Goal: Information Seeking & Learning: Learn about a topic

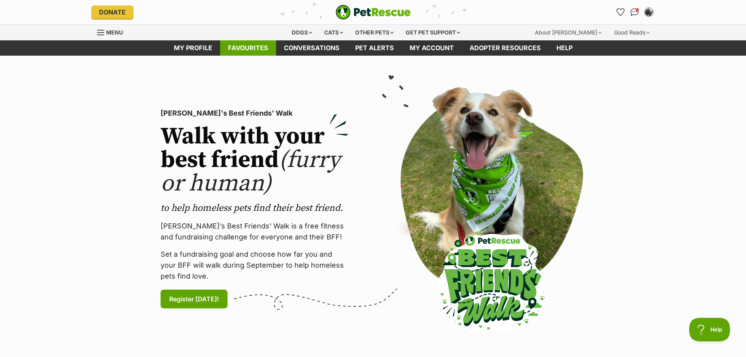
click at [249, 49] on link "Favourites" at bounding box center [248, 47] width 56 height 15
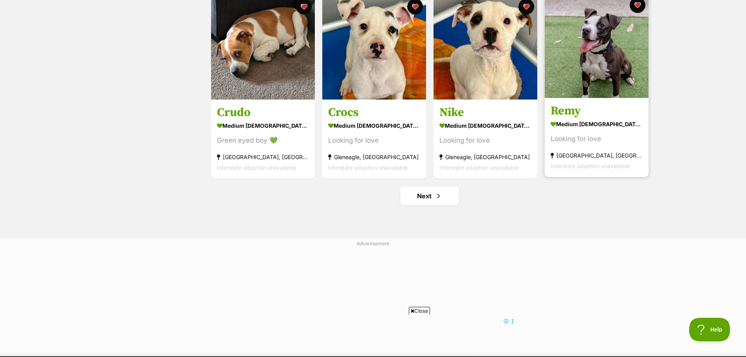
scroll to position [940, 0]
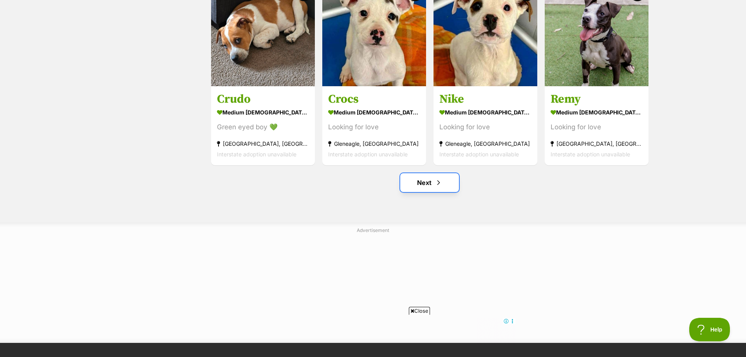
click at [437, 188] on link "Next" at bounding box center [429, 182] width 59 height 19
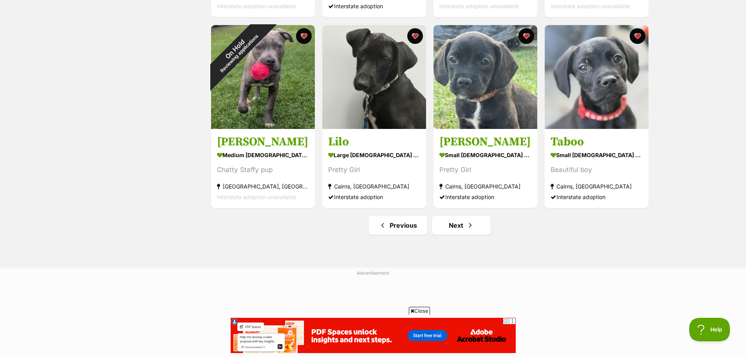
scroll to position [901, 0]
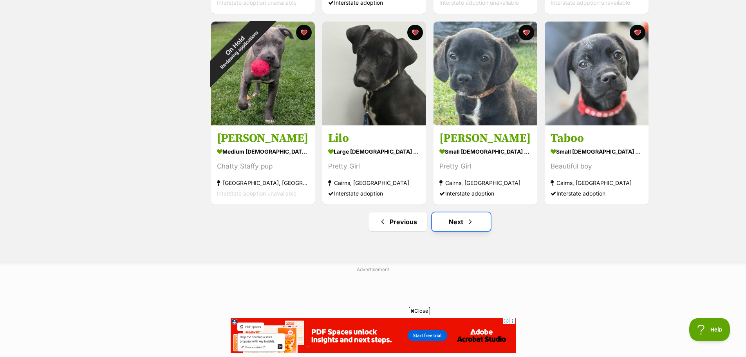
click at [458, 224] on link "Next" at bounding box center [461, 221] width 59 height 19
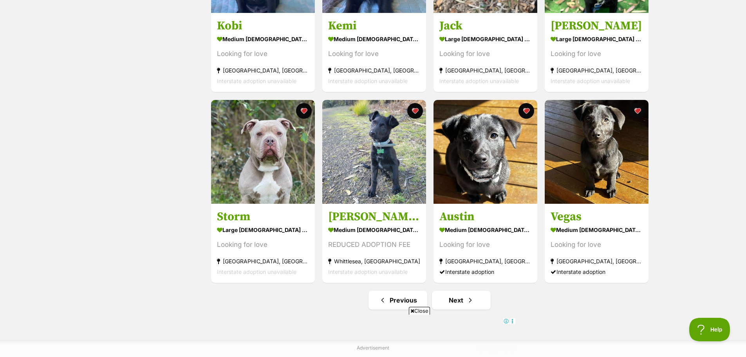
scroll to position [901, 0]
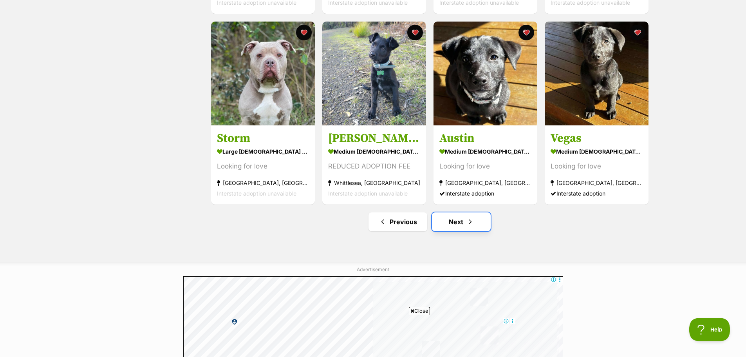
click at [461, 220] on link "Next" at bounding box center [461, 221] width 59 height 19
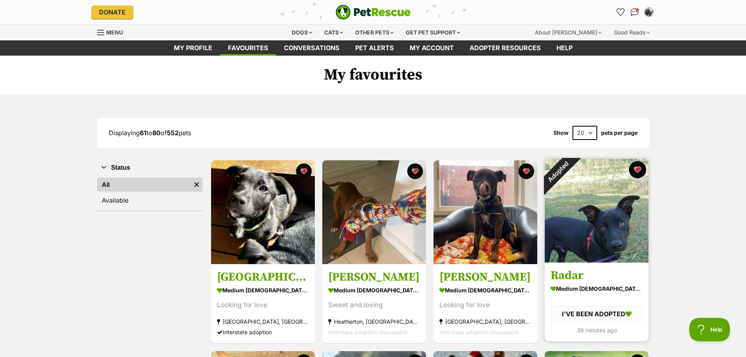
click at [638, 169] on button "favourite" at bounding box center [637, 169] width 17 height 17
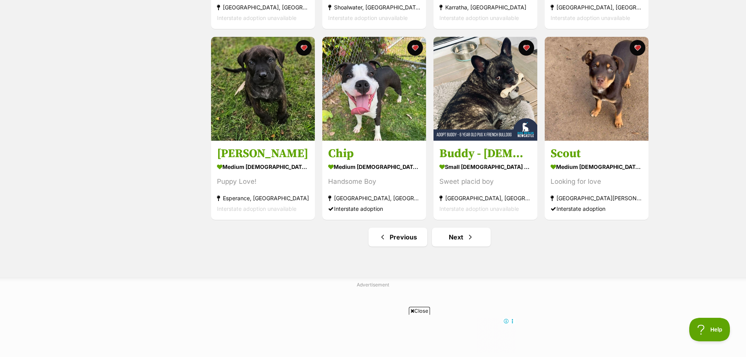
scroll to position [940, 0]
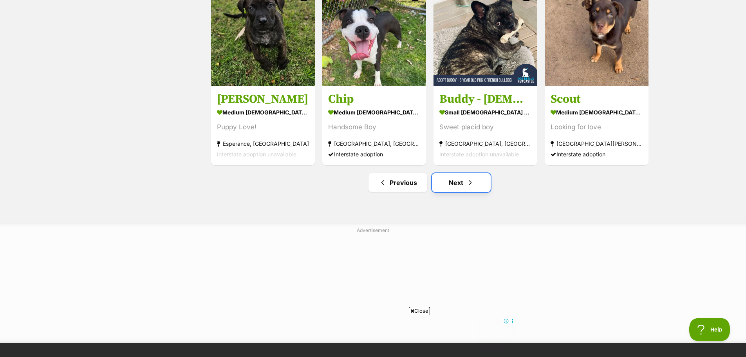
click at [454, 180] on link "Next" at bounding box center [461, 182] width 59 height 19
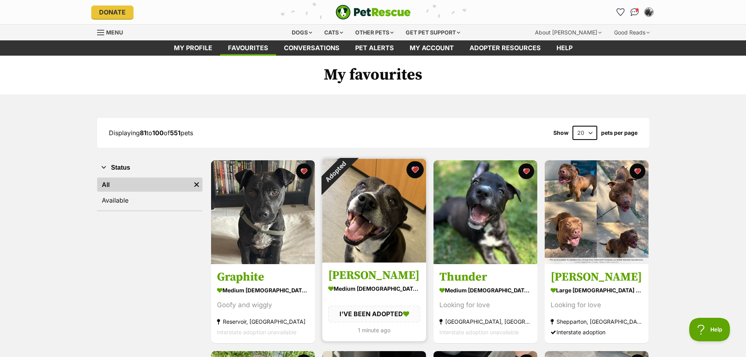
click at [419, 167] on button "favourite" at bounding box center [415, 169] width 17 height 17
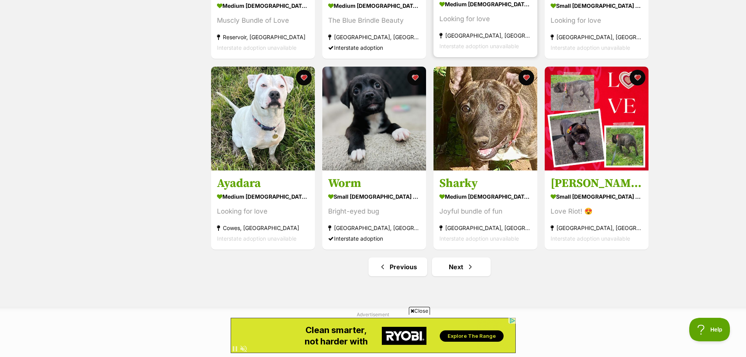
scroll to position [862, 0]
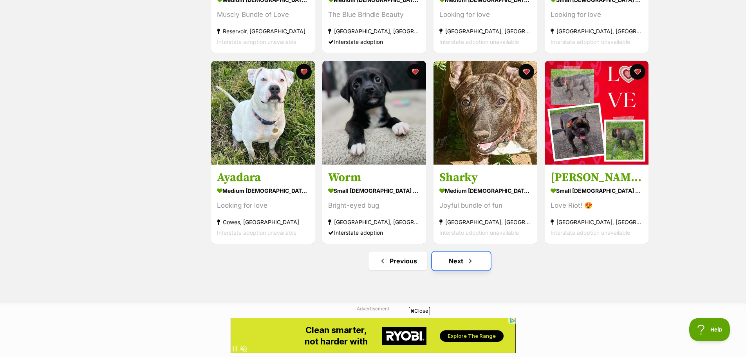
click at [460, 261] on link "Next" at bounding box center [461, 261] width 59 height 19
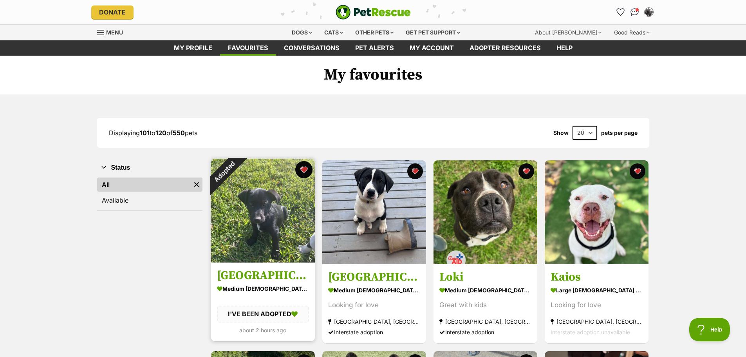
click at [303, 168] on button "favourite" at bounding box center [303, 169] width 17 height 17
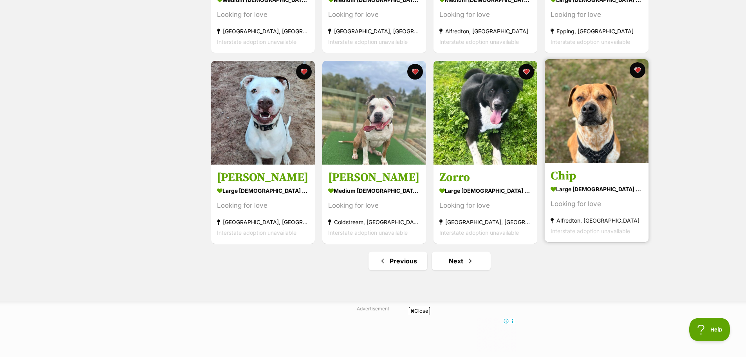
scroll to position [940, 0]
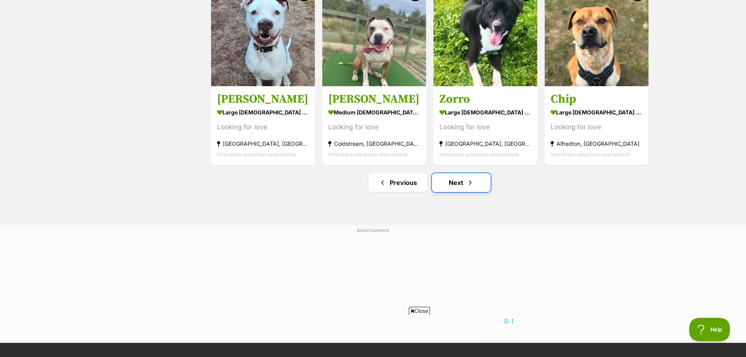
click at [454, 185] on link "Next" at bounding box center [461, 182] width 59 height 19
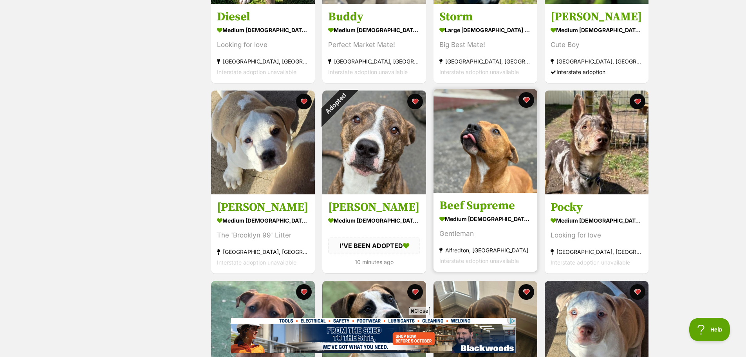
scroll to position [470, 0]
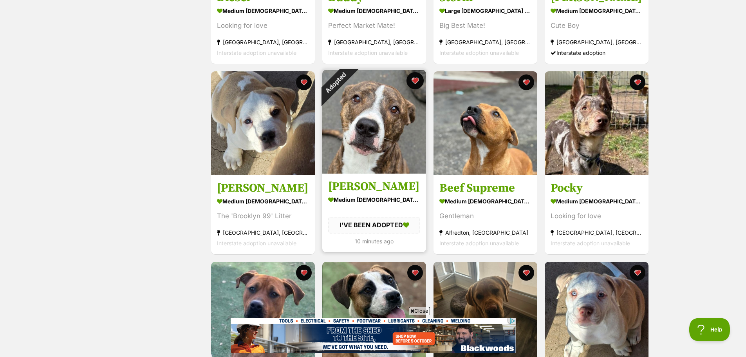
click at [419, 82] on button "favourite" at bounding box center [415, 80] width 17 height 17
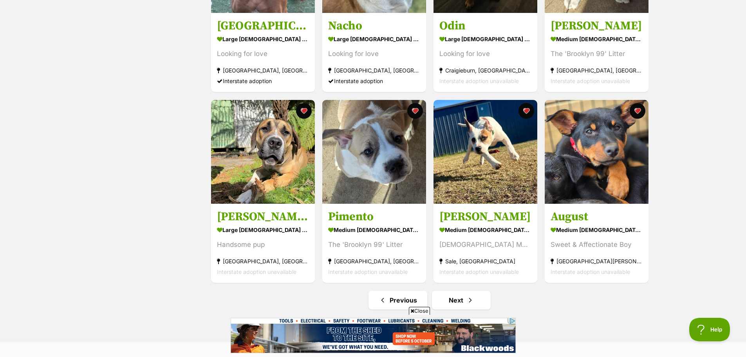
scroll to position [862, 0]
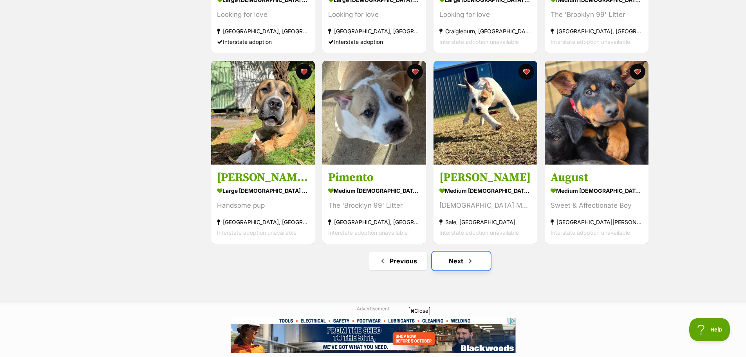
click at [457, 265] on link "Next" at bounding box center [461, 261] width 59 height 19
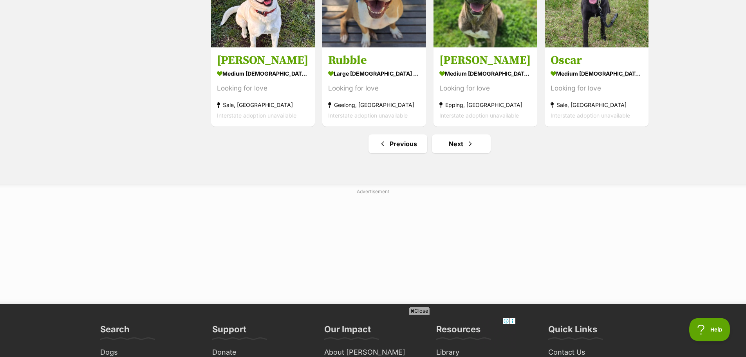
scroll to position [980, 0]
click at [454, 148] on link "Next" at bounding box center [461, 143] width 59 height 19
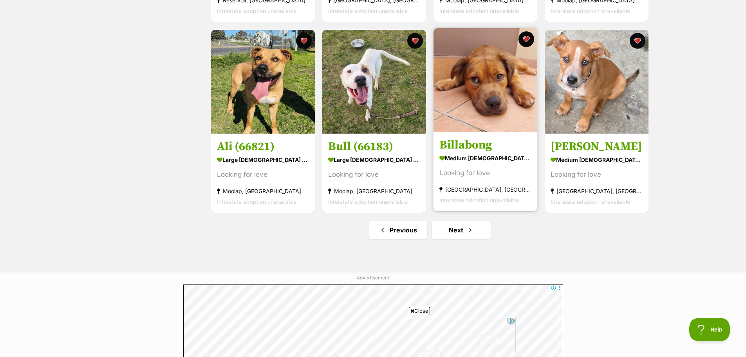
scroll to position [901, 0]
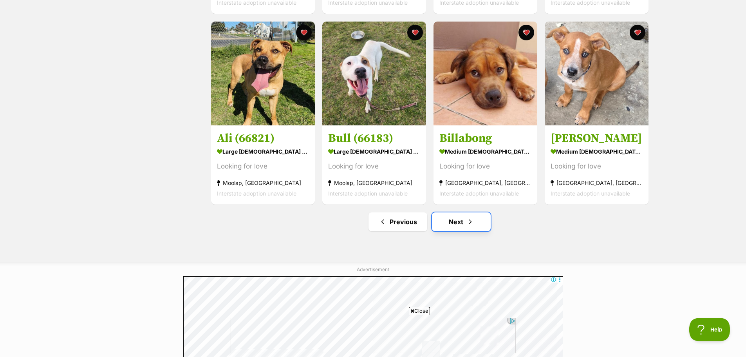
click at [463, 224] on link "Next" at bounding box center [461, 221] width 59 height 19
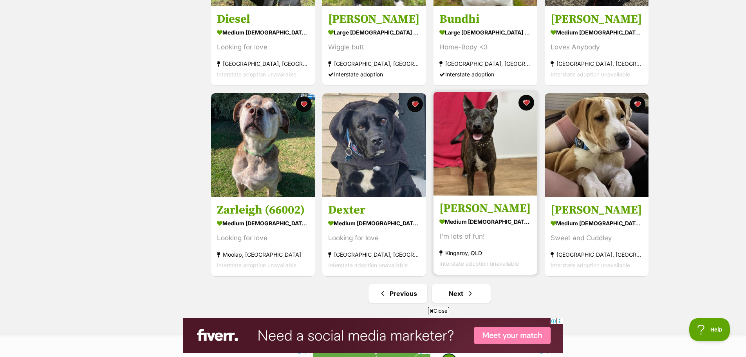
scroll to position [901, 0]
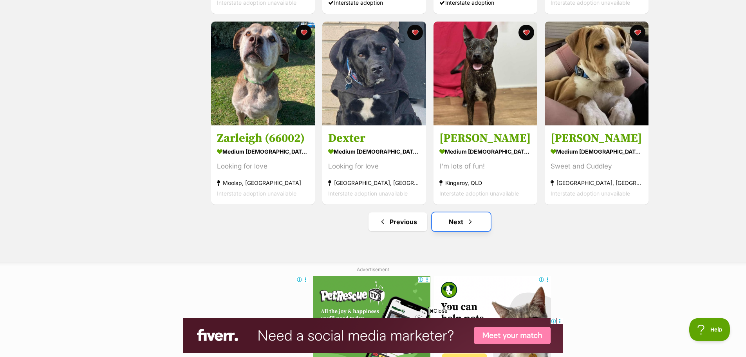
click at [463, 219] on link "Next" at bounding box center [461, 221] width 59 height 19
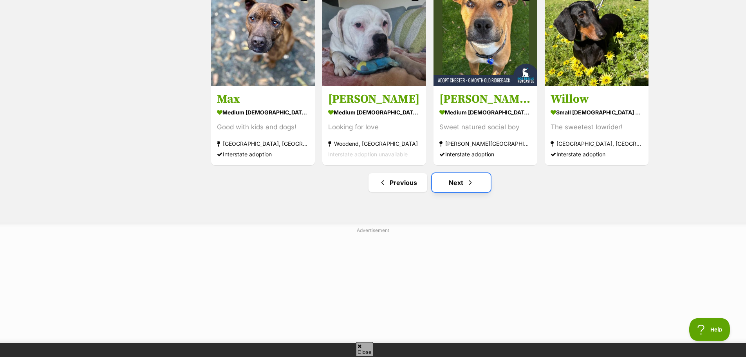
click at [458, 180] on link "Next" at bounding box center [461, 182] width 59 height 19
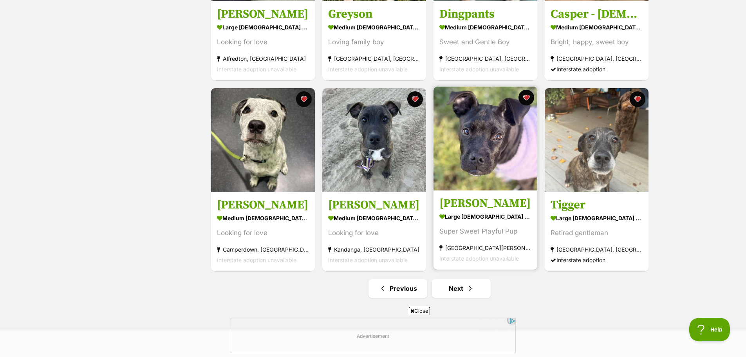
scroll to position [901, 0]
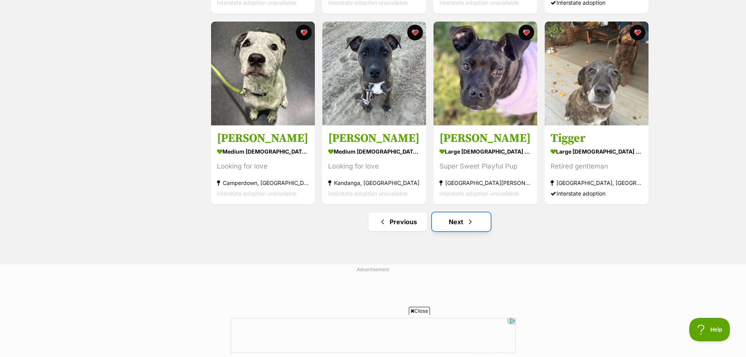
click at [457, 220] on link "Next" at bounding box center [461, 221] width 59 height 19
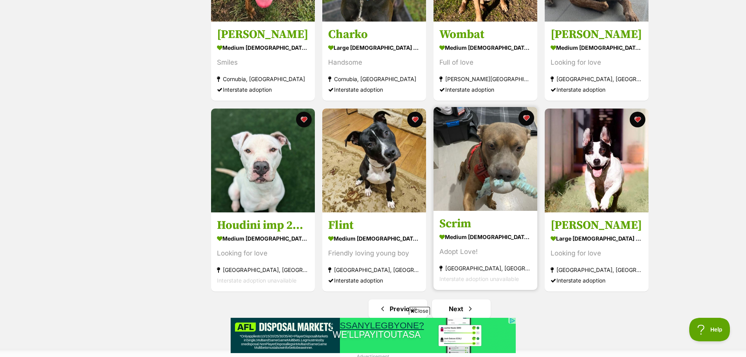
scroll to position [862, 0]
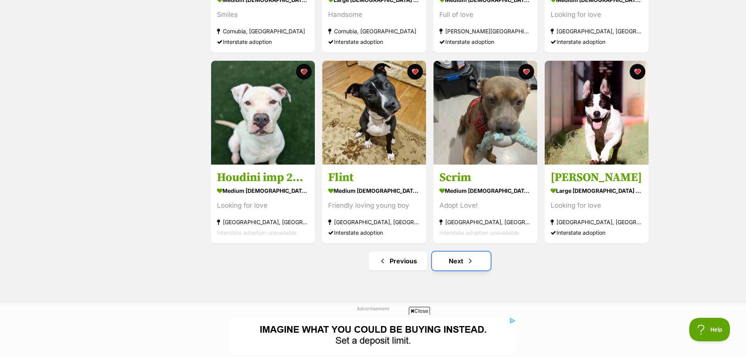
click at [454, 257] on link "Next" at bounding box center [461, 261] width 59 height 19
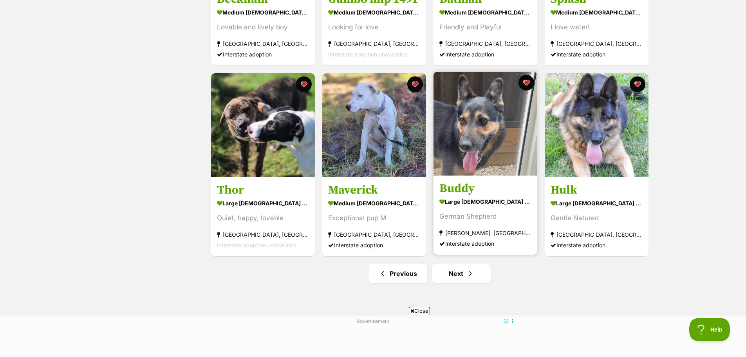
scroll to position [862, 0]
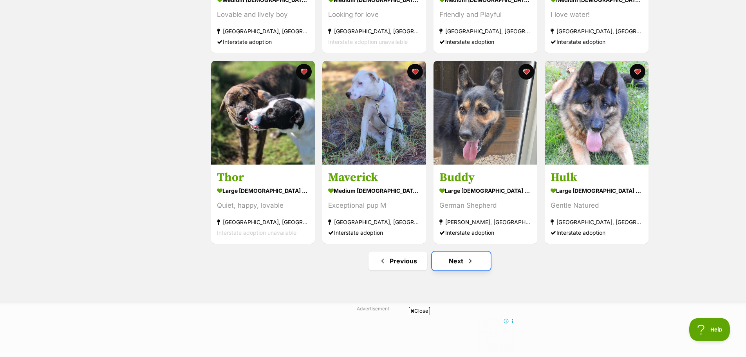
click at [455, 266] on link "Next" at bounding box center [461, 261] width 59 height 19
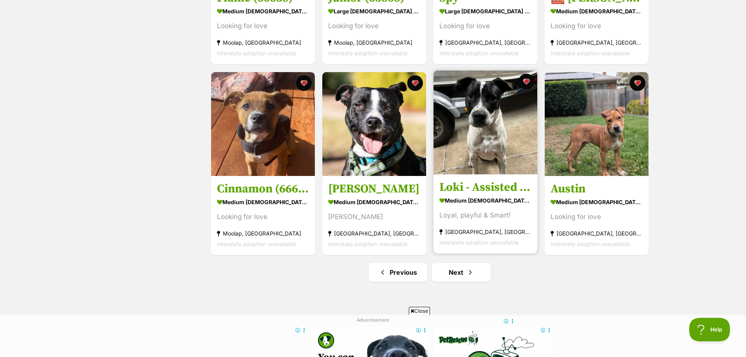
scroll to position [901, 0]
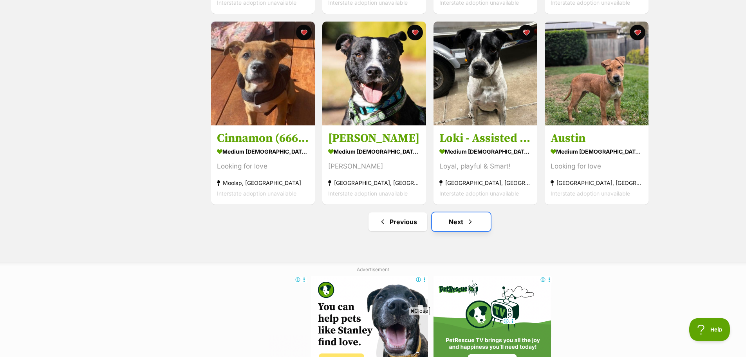
click at [460, 218] on link "Next" at bounding box center [461, 221] width 59 height 19
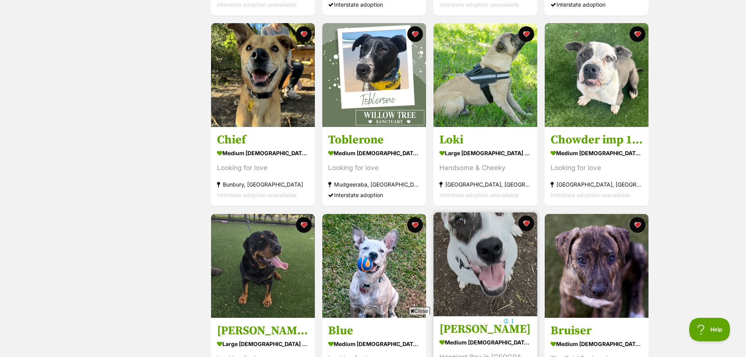
scroll to position [666, 0]
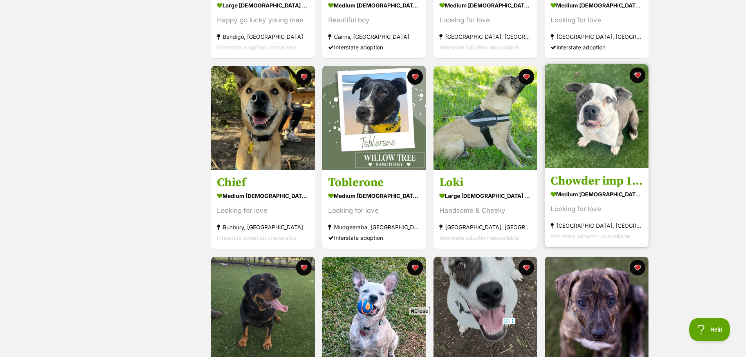
click at [591, 143] on img at bounding box center [597, 116] width 104 height 104
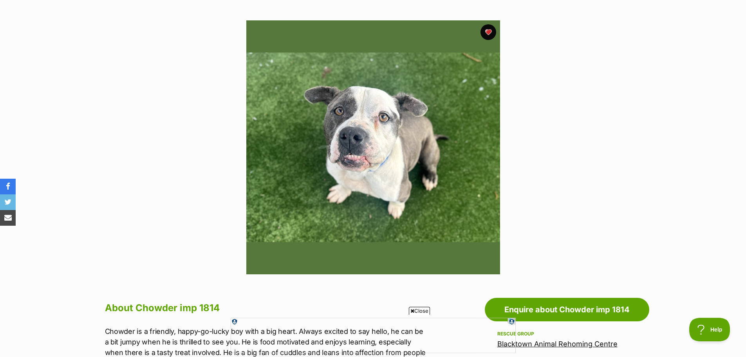
scroll to position [118, 0]
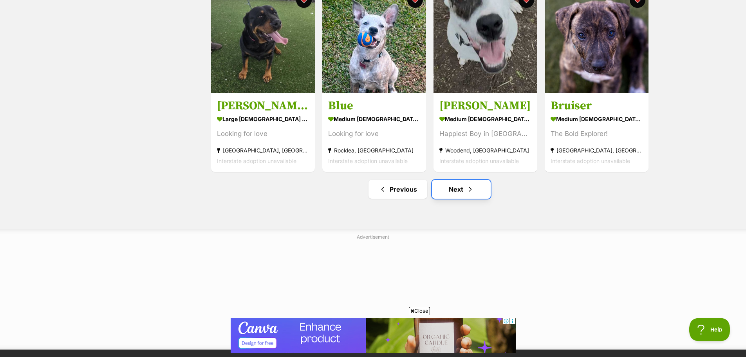
click at [455, 194] on link "Next" at bounding box center [461, 189] width 59 height 19
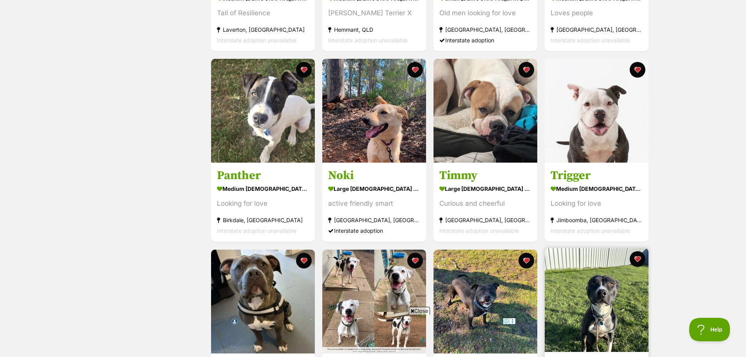
scroll to position [666, 0]
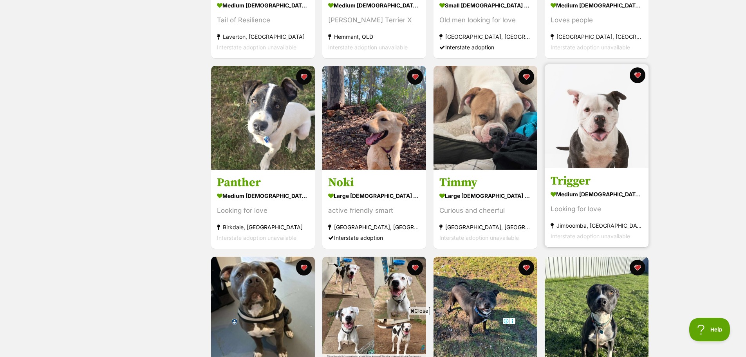
click at [605, 134] on img at bounding box center [597, 116] width 104 height 104
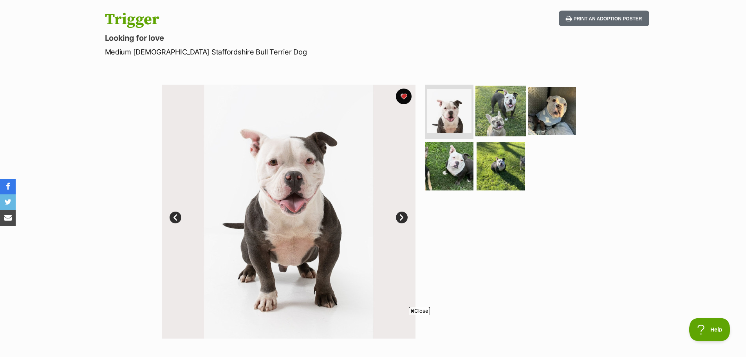
click at [498, 116] on img at bounding box center [501, 110] width 51 height 51
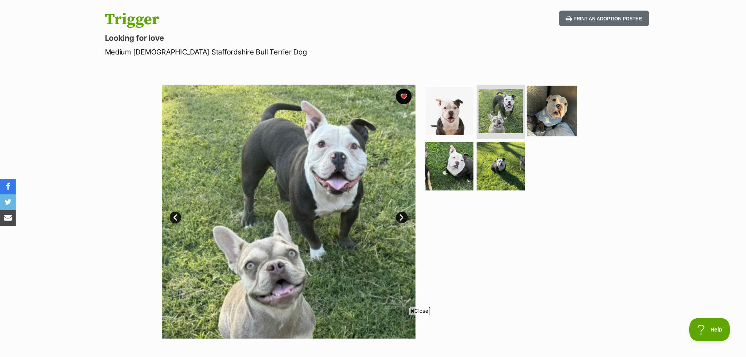
click at [562, 113] on img at bounding box center [552, 110] width 51 height 51
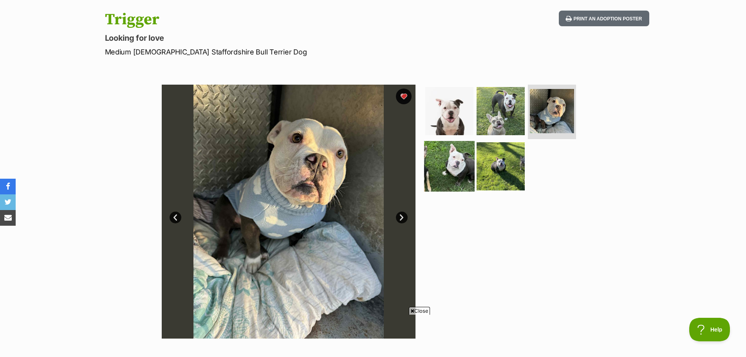
click at [448, 164] on img at bounding box center [449, 166] width 51 height 51
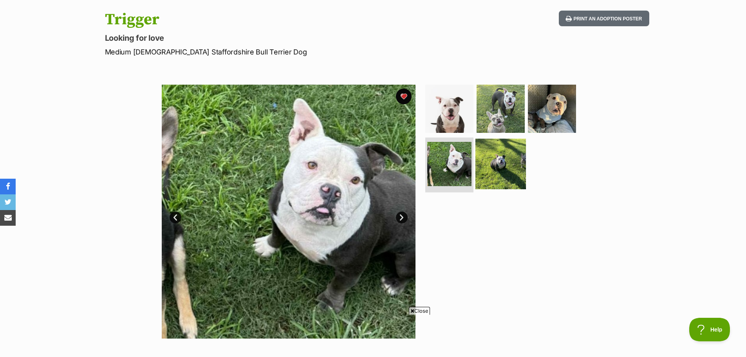
click at [507, 170] on img at bounding box center [501, 164] width 51 height 51
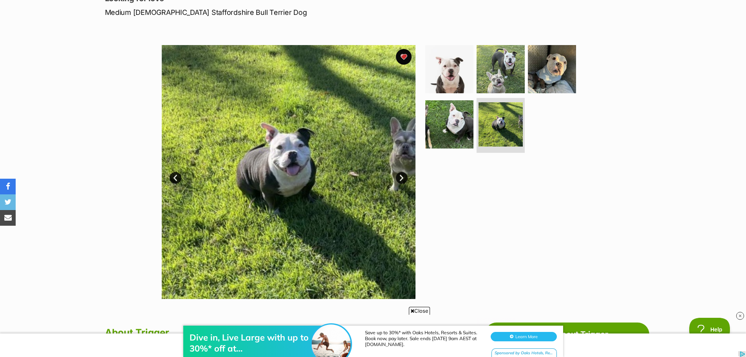
scroll to position [118, 0]
click at [400, 179] on link "Next" at bounding box center [402, 178] width 12 height 12
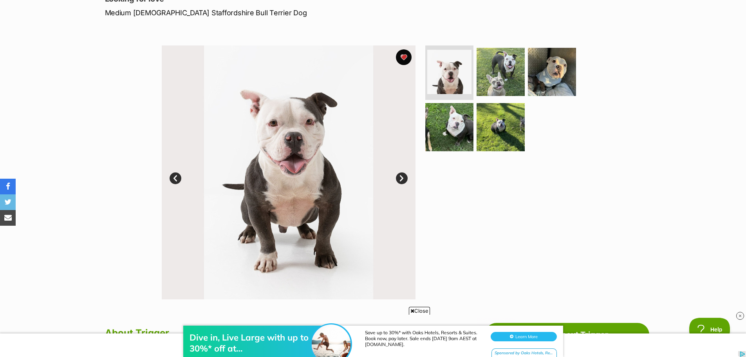
click at [400, 179] on link "Next" at bounding box center [402, 178] width 12 height 12
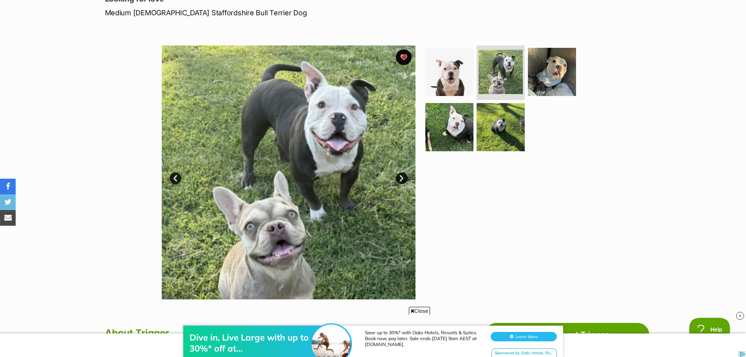
click at [400, 179] on link "Next" at bounding box center [402, 178] width 12 height 12
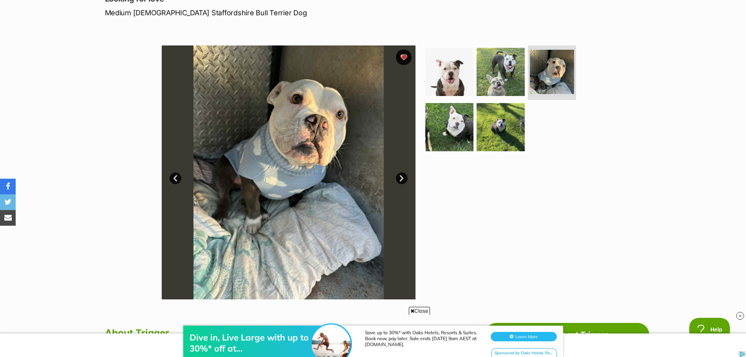
click at [400, 180] on link "Next" at bounding box center [402, 178] width 12 height 12
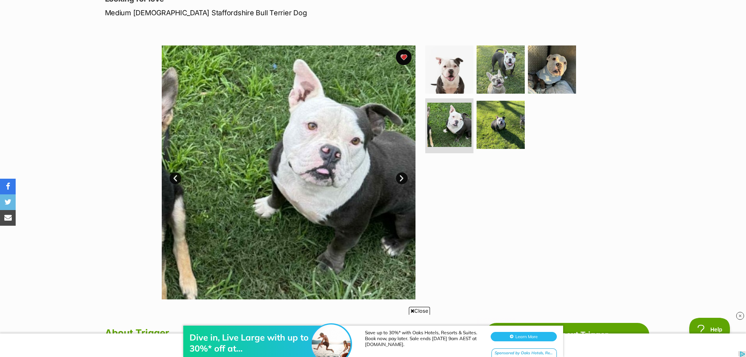
click at [400, 180] on link "Next" at bounding box center [402, 178] width 12 height 12
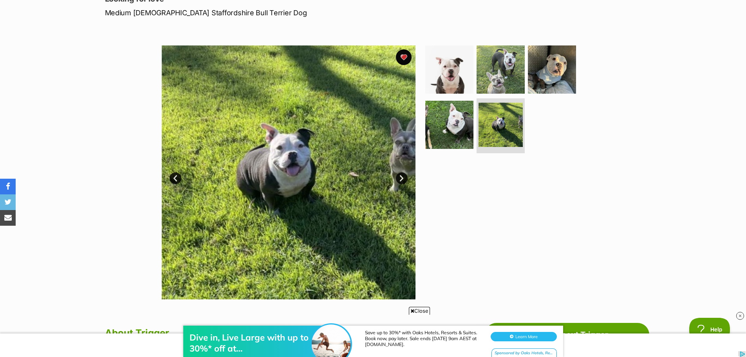
click at [400, 180] on link "Next" at bounding box center [402, 178] width 12 height 12
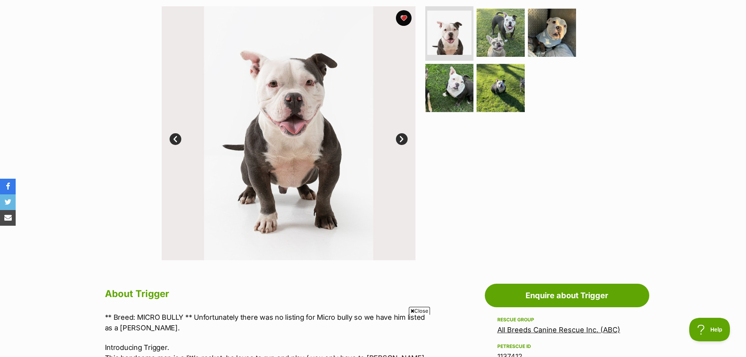
scroll to position [0, 0]
